Goal: Transaction & Acquisition: Register for event/course

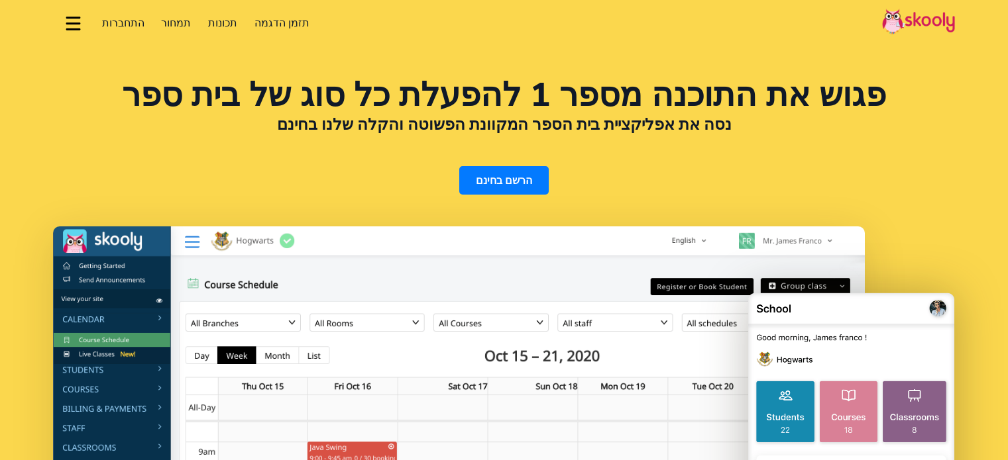
select select "iw"
select select "972"
select select "Israel"
select select "Asia/Jerusalem"
click at [129, 28] on span "התחברות" at bounding box center [123, 23] width 42 height 15
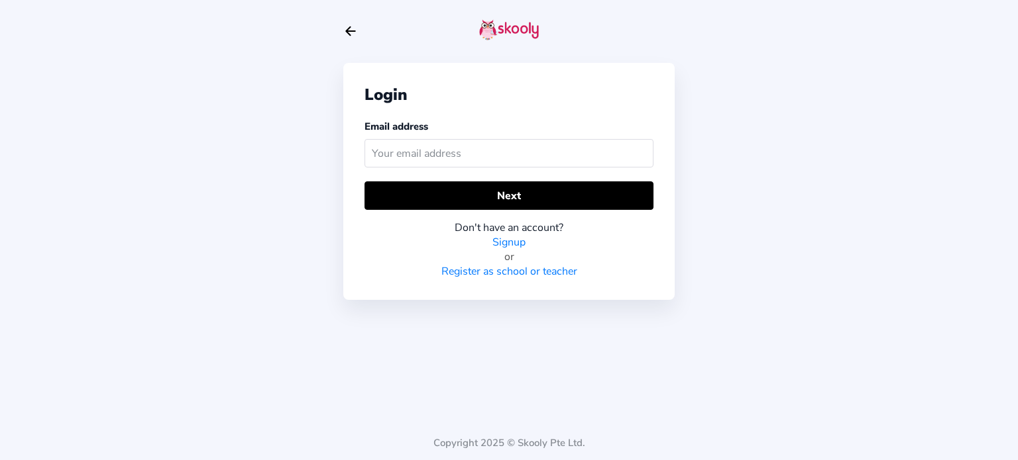
drag, startPoint x: 511, startPoint y: 251, endPoint x: 514, endPoint y: 240, distance: 11.6
click at [511, 251] on div "or" at bounding box center [508, 257] width 289 height 15
click at [514, 240] on link "Signup" at bounding box center [508, 242] width 33 height 15
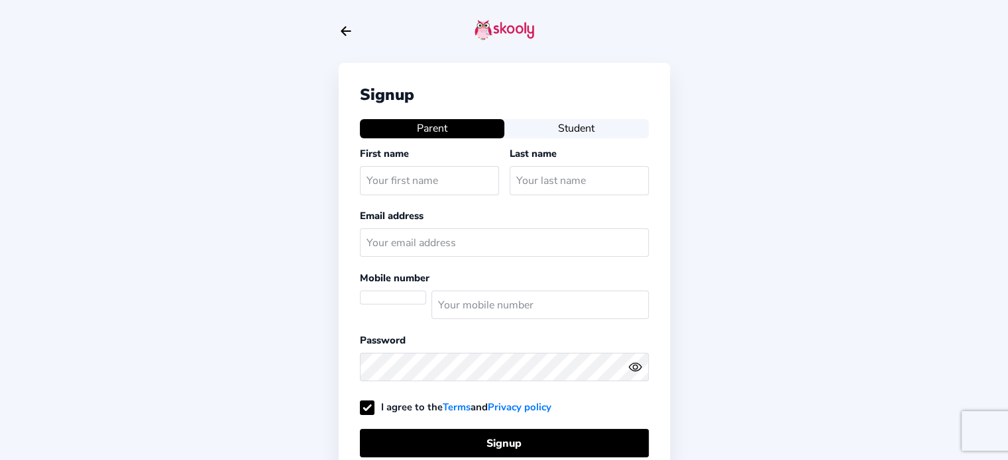
select select "IL"
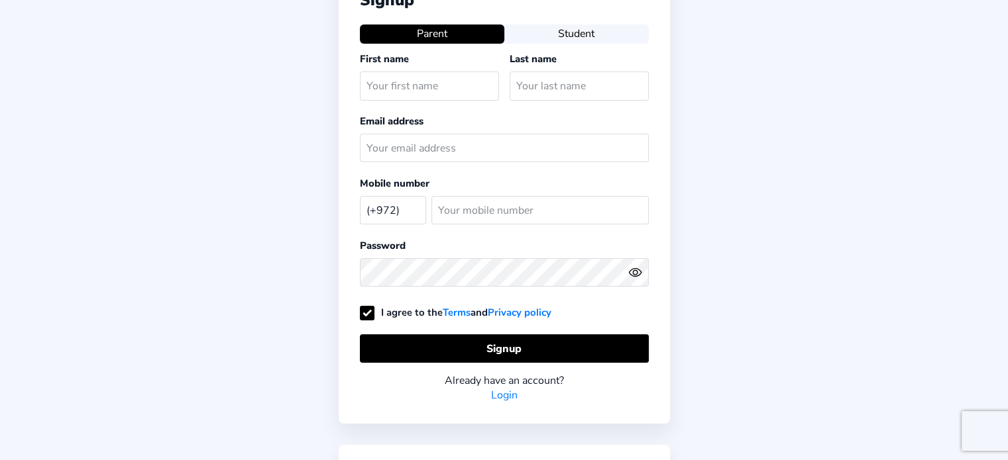
scroll to position [171, 0]
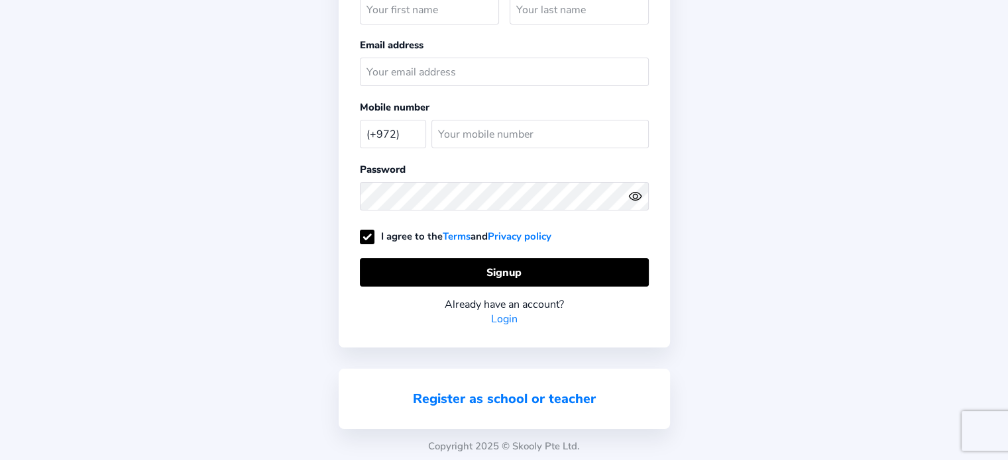
click at [558, 390] on link "Register as school or teacher" at bounding box center [504, 399] width 183 height 18
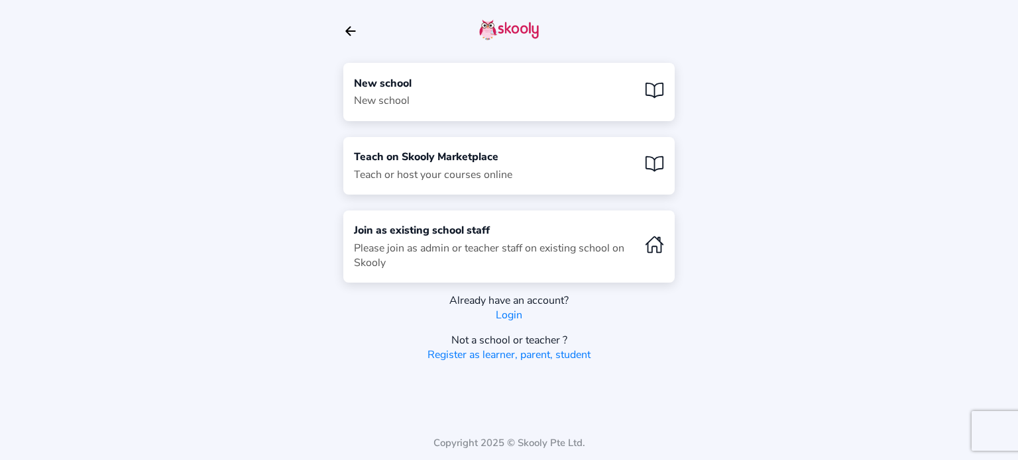
click at [445, 107] on div "New school New school" at bounding box center [508, 92] width 331 height 58
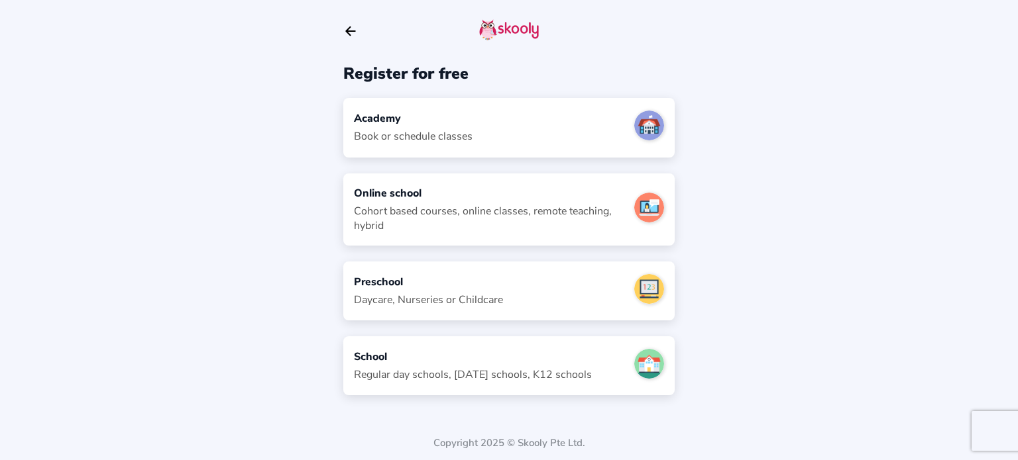
click at [498, 361] on div "School" at bounding box center [473, 357] width 238 height 15
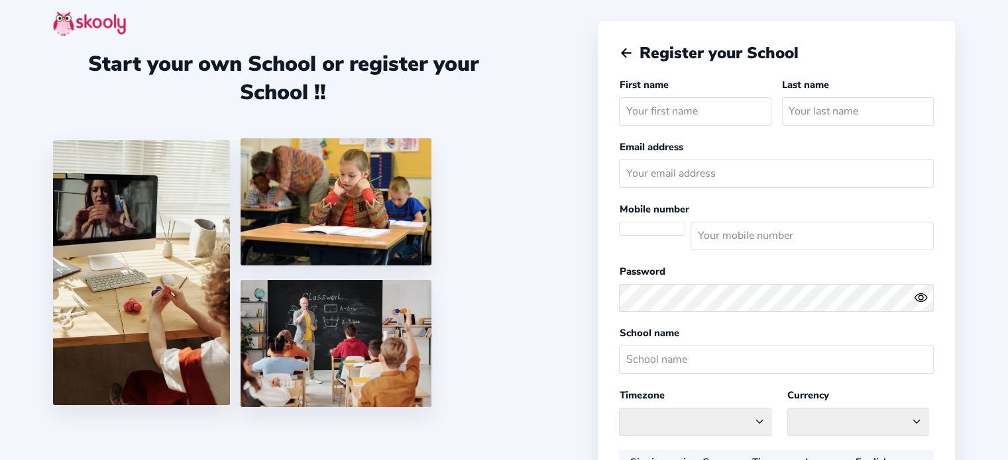
select select
select select "Asia/Jerusalem"
select select "ILS ₪"
select select "IL"
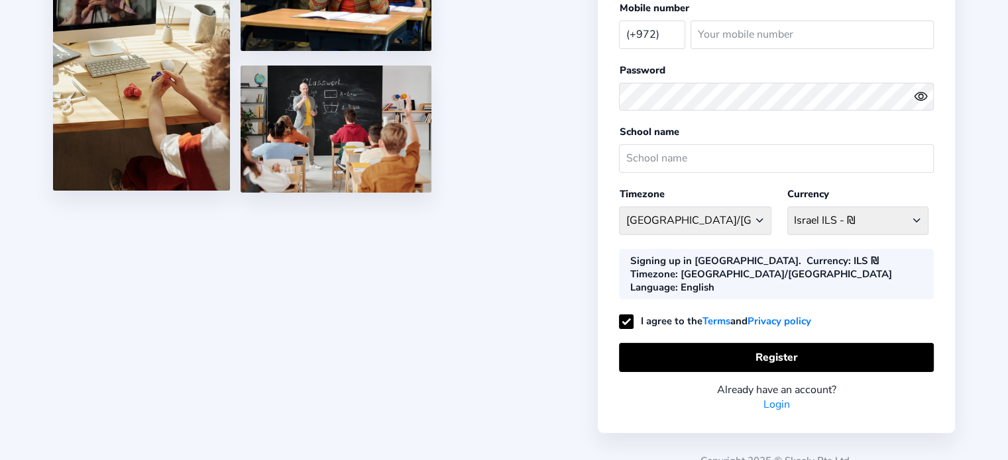
scroll to position [217, 0]
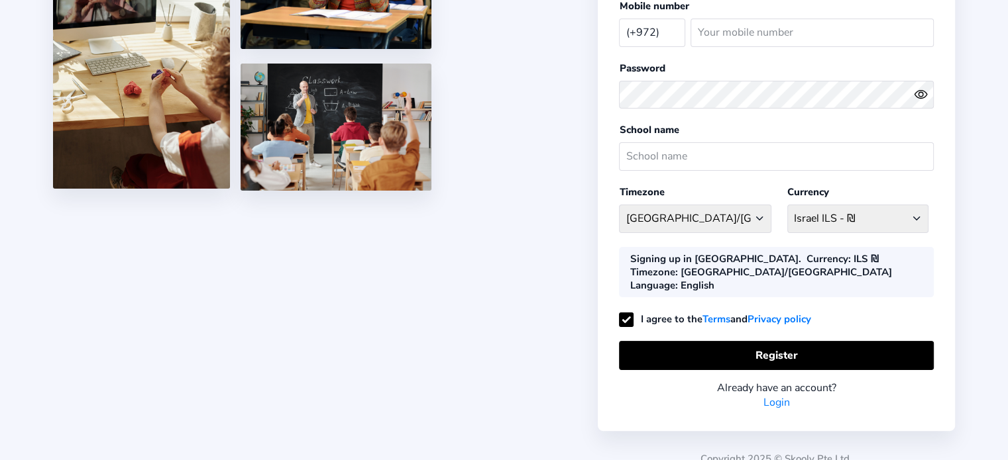
click at [764, 395] on link "Login" at bounding box center [776, 402] width 26 height 15
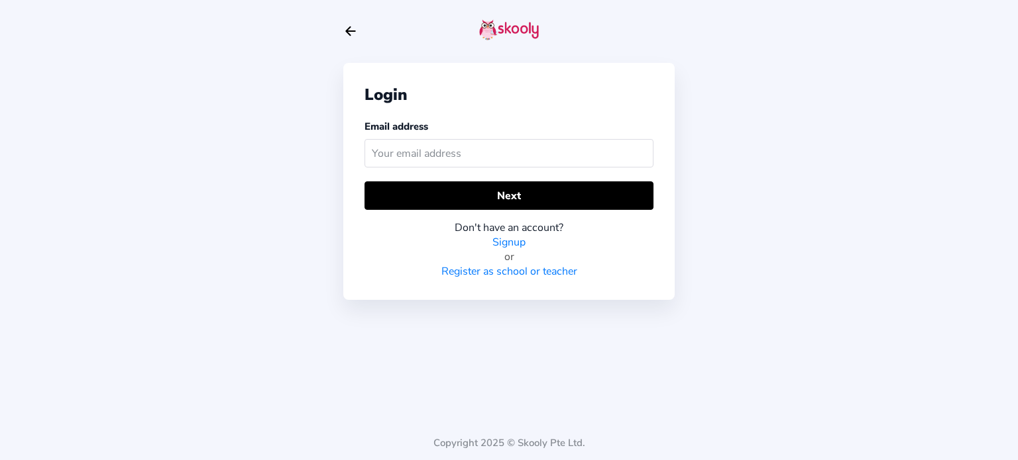
click at [506, 150] on input "text" at bounding box center [508, 153] width 289 height 28
type input "alonschool704@gmail.com"
click at [496, 210] on div "Don't have an account? Signup or Register as school or teacher" at bounding box center [508, 244] width 289 height 69
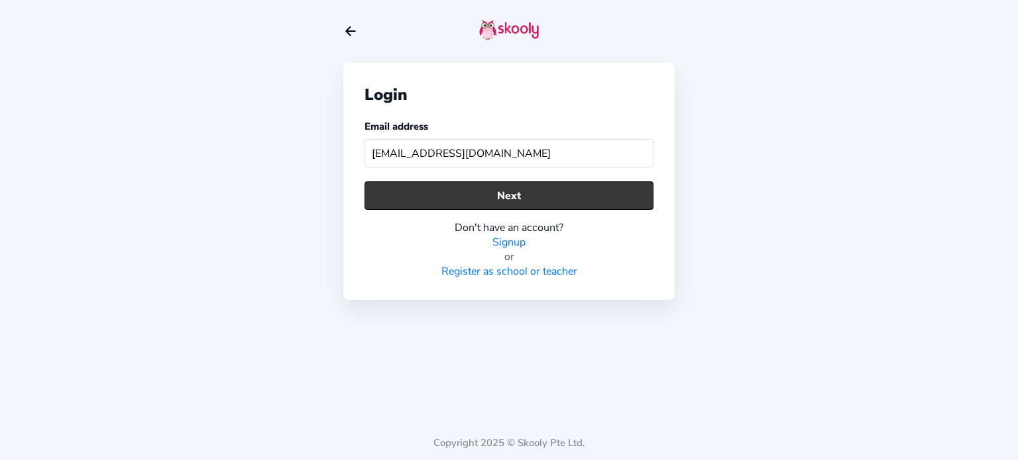
click at [496, 197] on button "Next" at bounding box center [508, 196] width 289 height 28
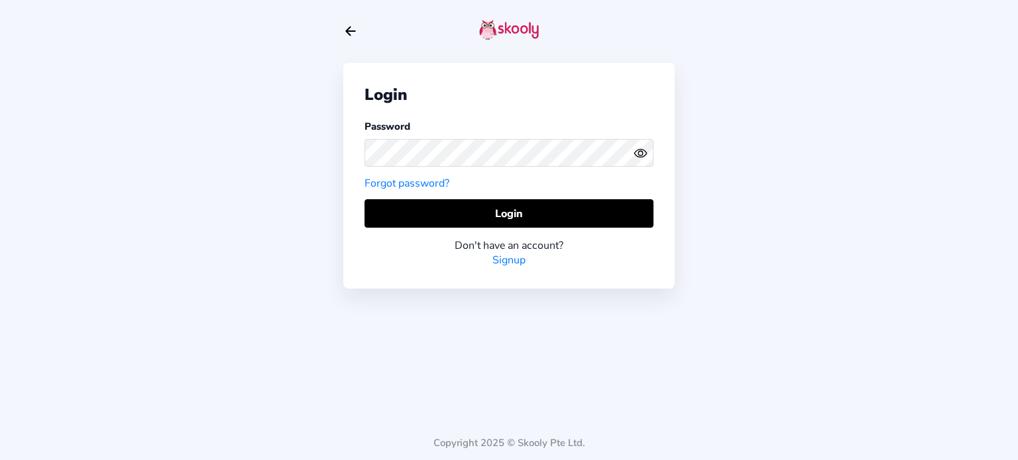
click at [472, 138] on div at bounding box center [508, 153] width 289 height 38
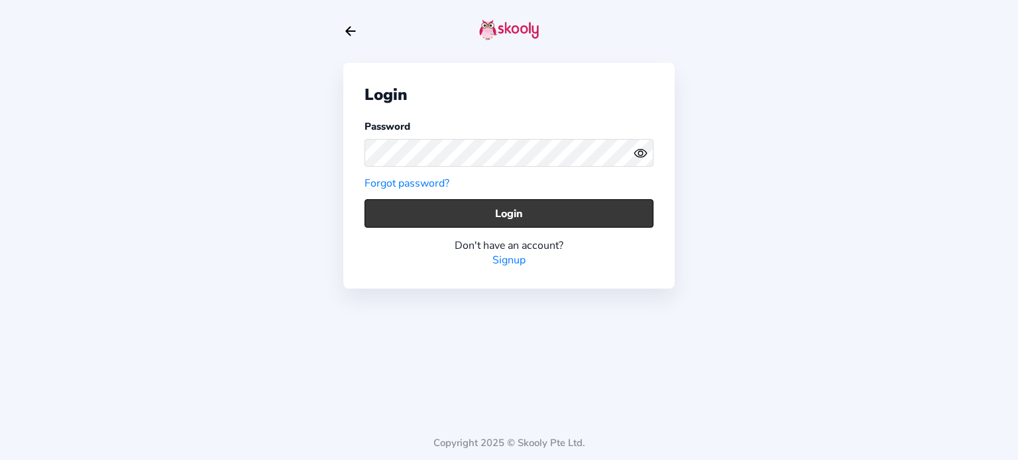
click at [556, 205] on button "Login" at bounding box center [508, 213] width 289 height 28
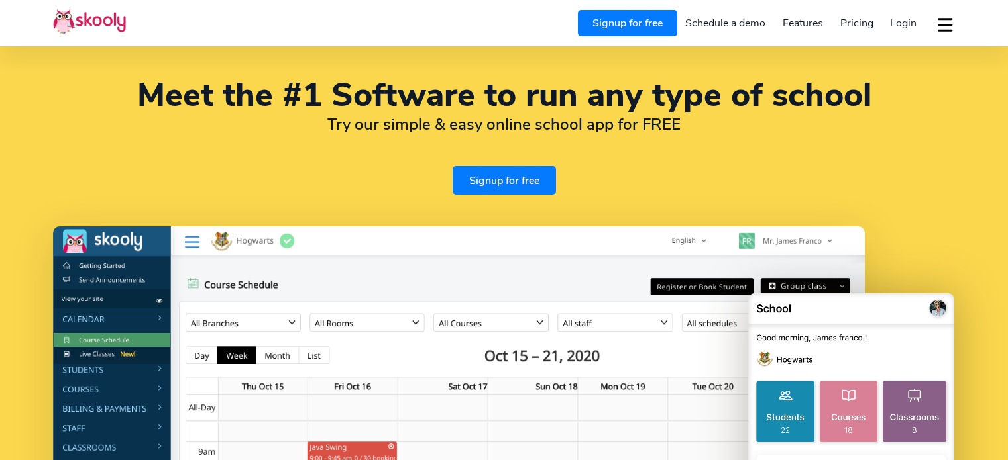
select select "en"
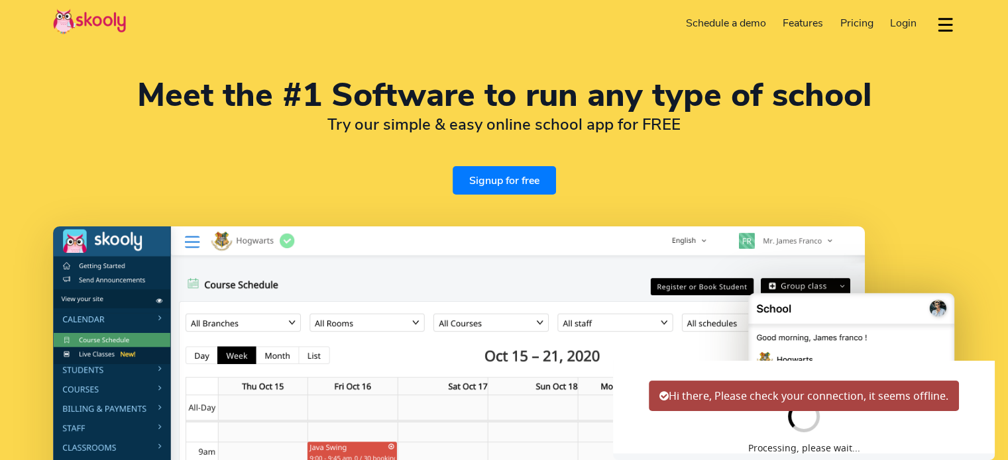
click at [875, 25] on link "Pricing" at bounding box center [856, 23] width 50 height 21
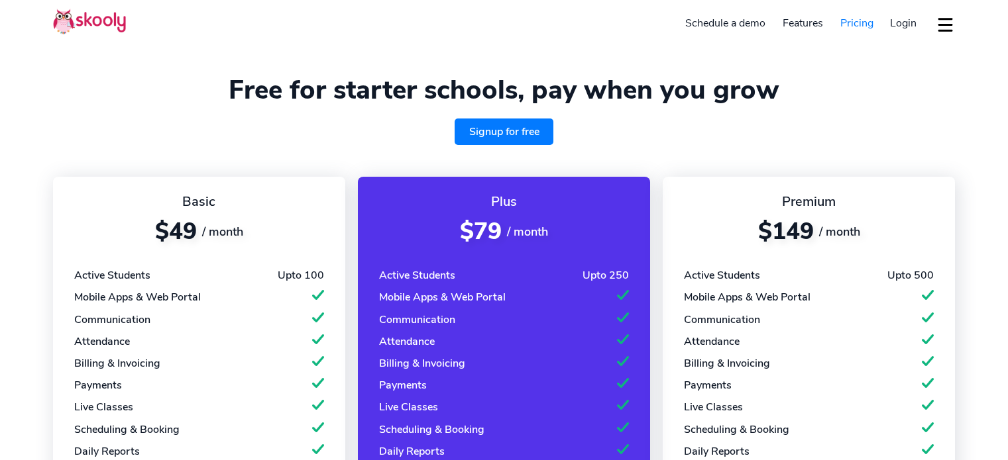
select select "en"
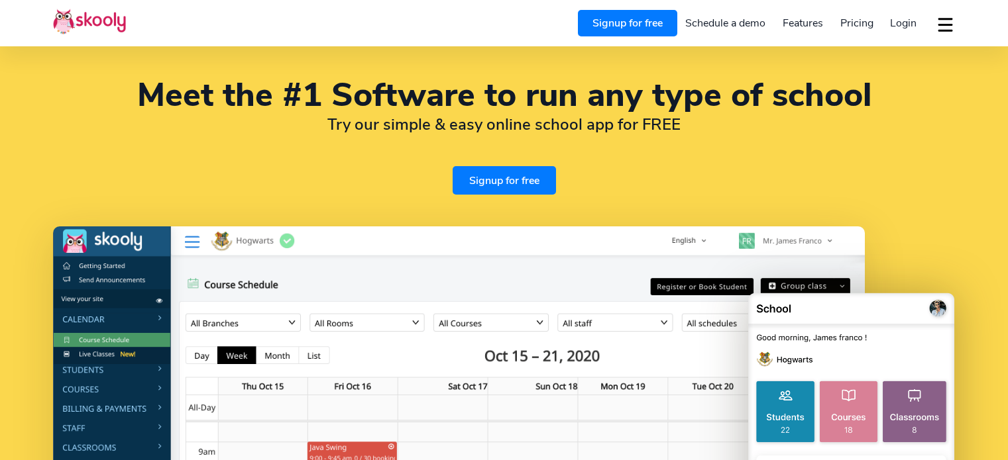
select select "en"
